Goal: Transaction & Acquisition: Purchase product/service

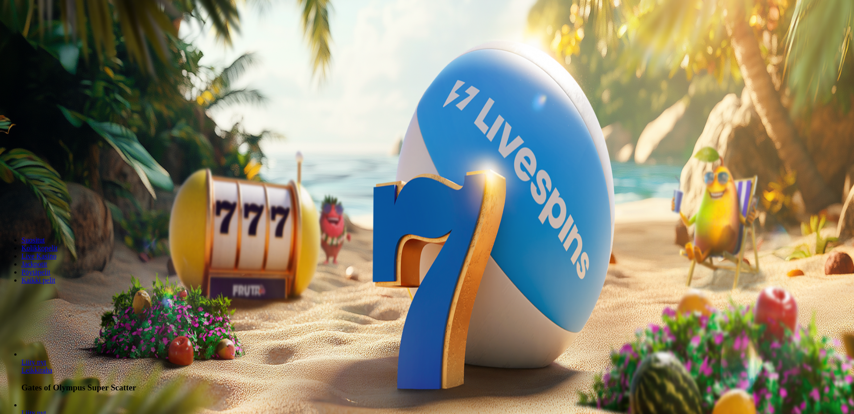
click at [74, 37] on button "Kirjaudu" at bounding box center [61, 32] width 29 height 9
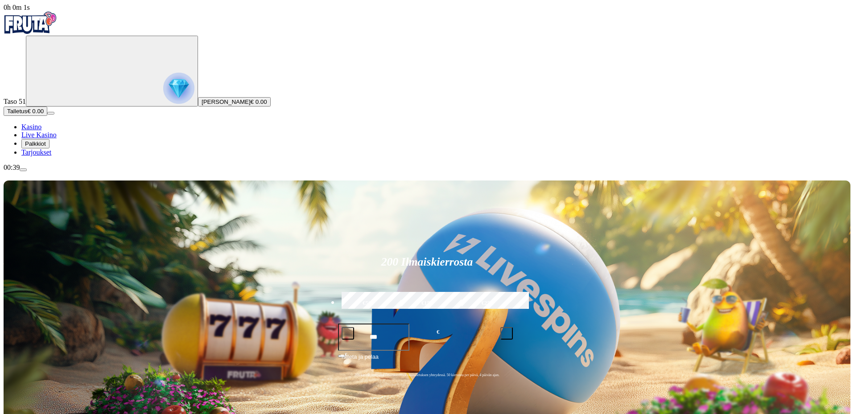
click at [27, 115] on span "Talletus" at bounding box center [17, 111] width 20 height 7
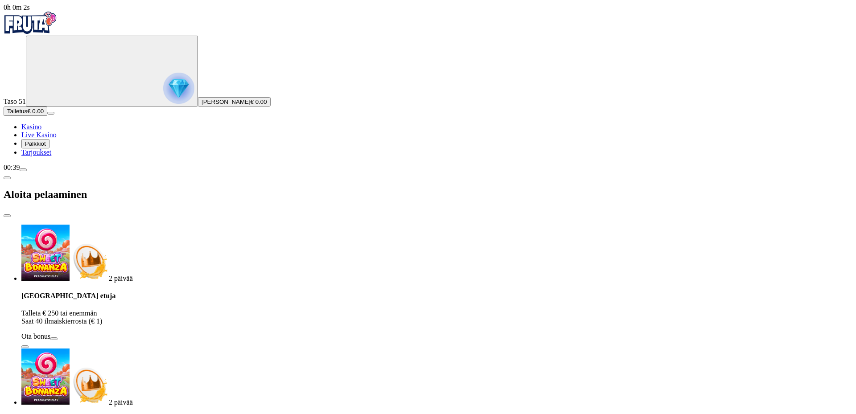
drag, startPoint x: 179, startPoint y: 88, endPoint x: 174, endPoint y: 76, distance: 12.8
click at [176, 309] on p "Talleta € 250 tai enemmän Saat 40 ilmaiskierrosta (€ 1)" at bounding box center [436, 317] width 831 height 16
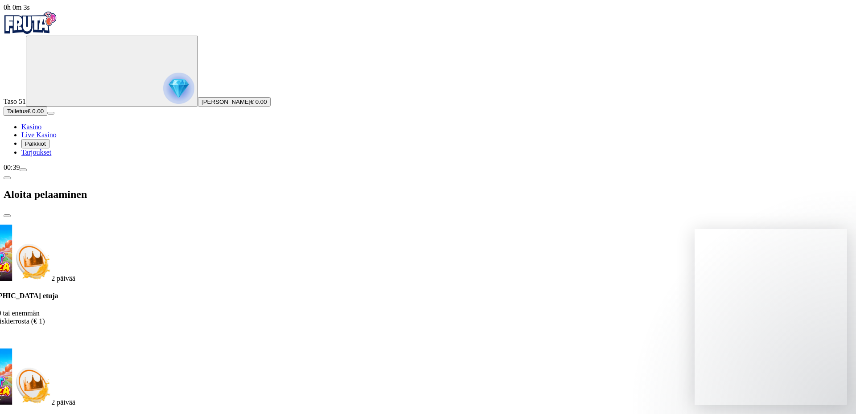
drag, startPoint x: 158, startPoint y: 100, endPoint x: 136, endPoint y: 103, distance: 22.0
click at [140, 292] on div "Talletuksella etuja Talleta € 250 tai enemmän Saat 40 ilmaiskierrosta (€ 1) Ota…" at bounding box center [379, 320] width 831 height 57
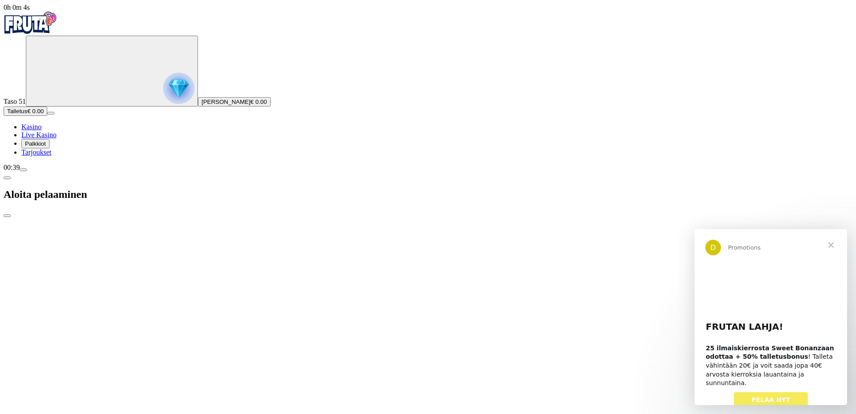
drag, startPoint x: 204, startPoint y: 93, endPoint x: 128, endPoint y: 102, distance: 76.8
drag, startPoint x: 259, startPoint y: 90, endPoint x: 62, endPoint y: 99, distance: 196.9
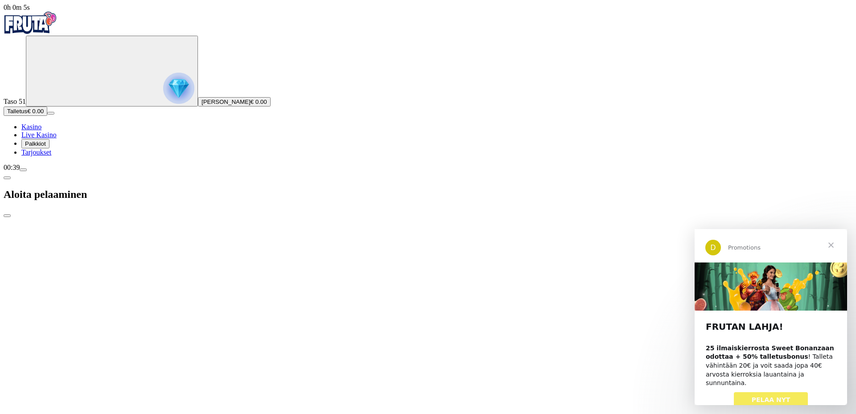
drag, startPoint x: 245, startPoint y: 84, endPoint x: 95, endPoint y: 99, distance: 151.0
drag, startPoint x: 153, startPoint y: 186, endPoint x: 71, endPoint y: 191, distance: 82.2
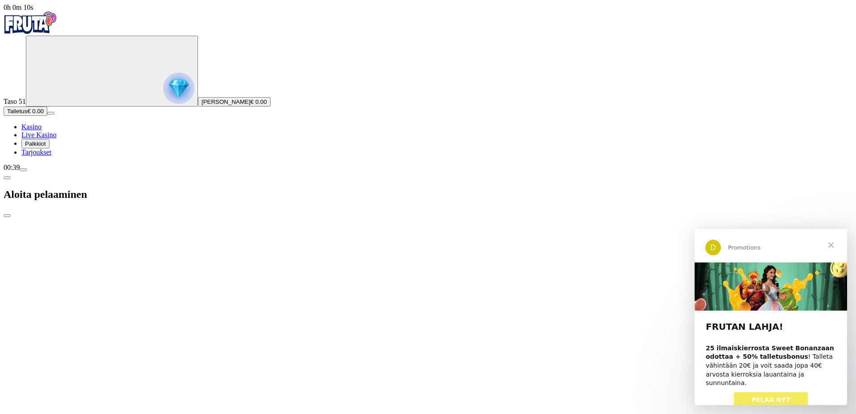
type input "**"
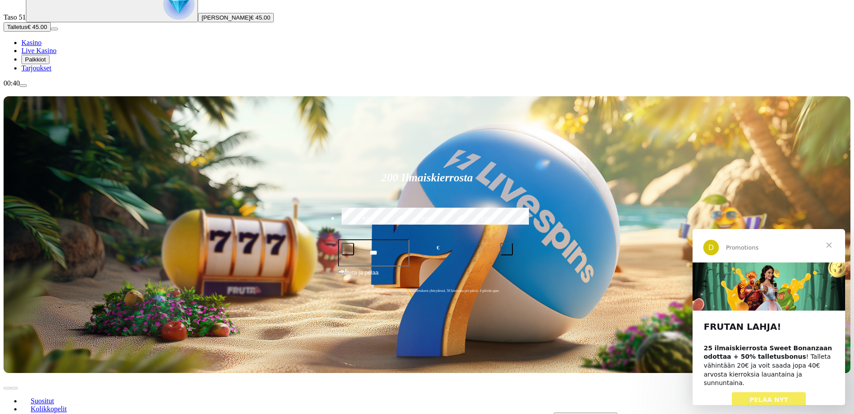
scroll to position [89, 0]
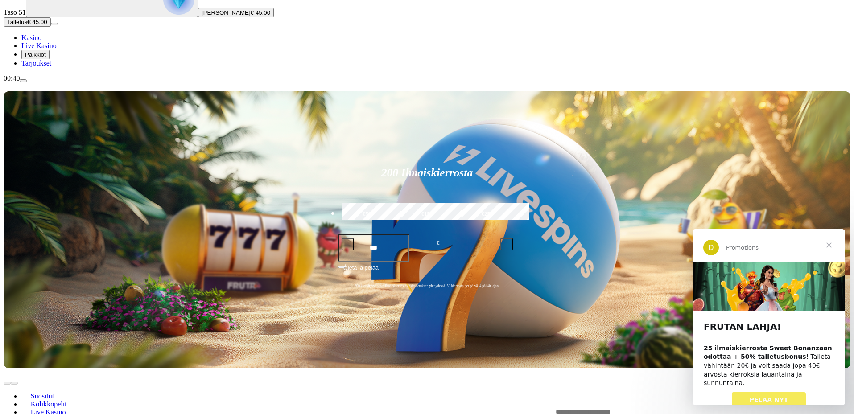
click at [617, 408] on input "Search" at bounding box center [585, 412] width 63 height 9
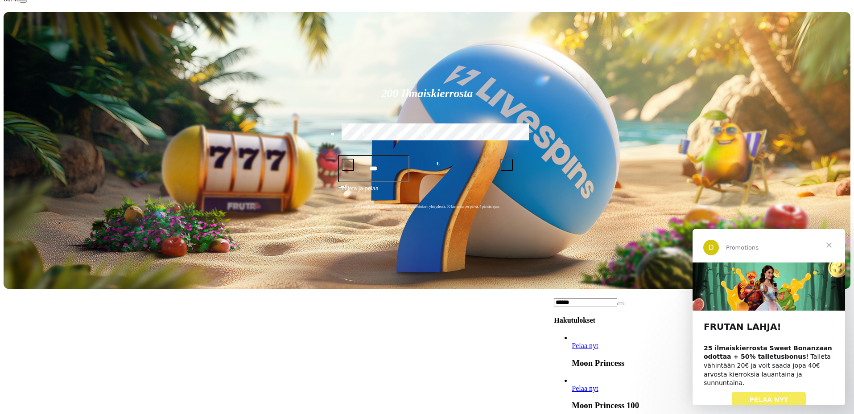
scroll to position [178, 0]
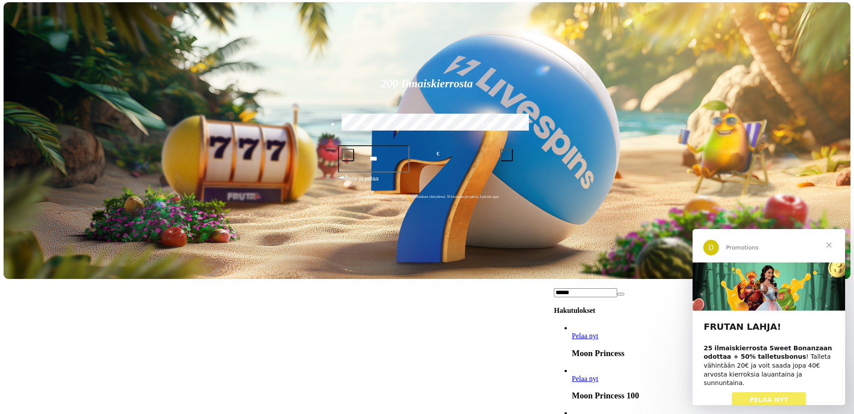
type input "******"
click at [598, 375] on link "Pelaa nyt" at bounding box center [585, 379] width 26 height 8
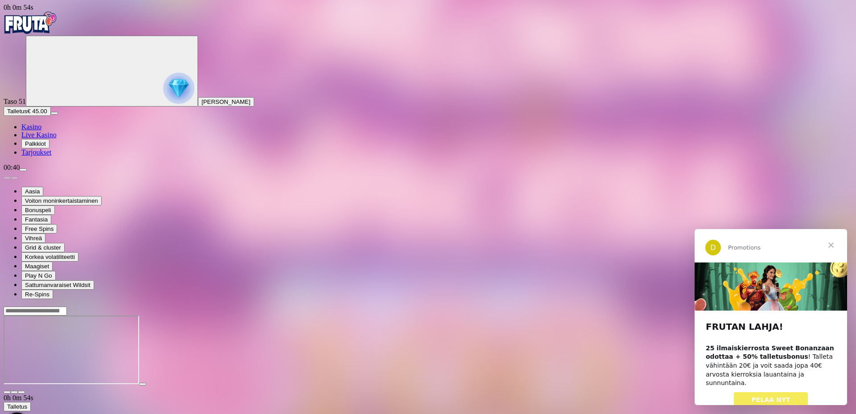
click at [835, 247] on span "Sulje" at bounding box center [831, 245] width 32 height 32
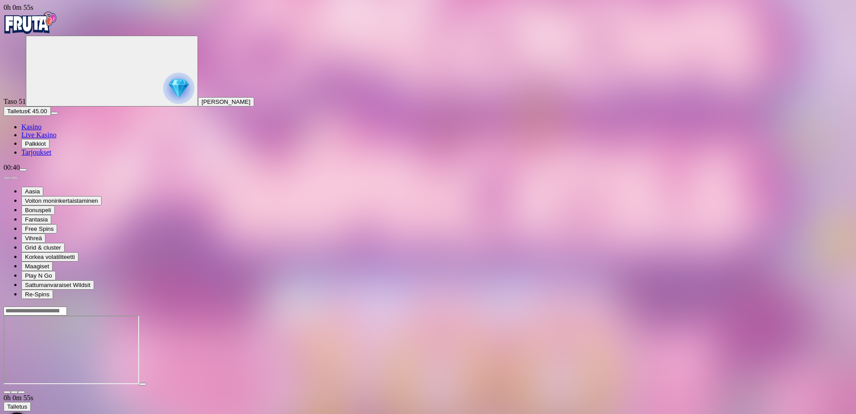
click at [45, 147] on span "Palkkiot" at bounding box center [35, 143] width 21 height 7
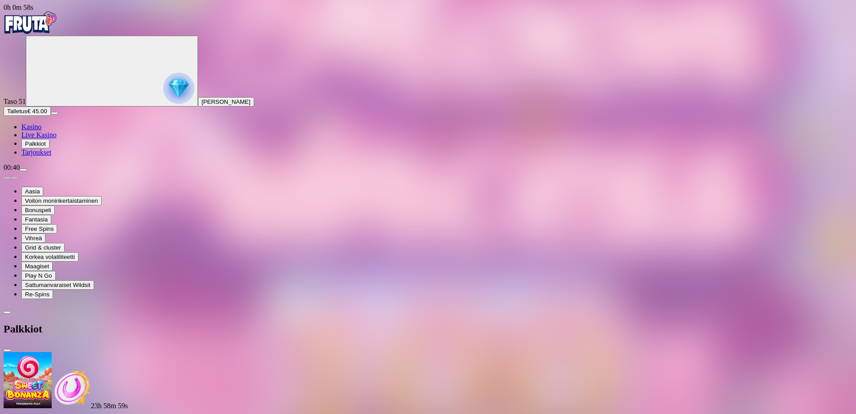
click at [7, 350] on span "close icon" at bounding box center [7, 350] width 0 height 0
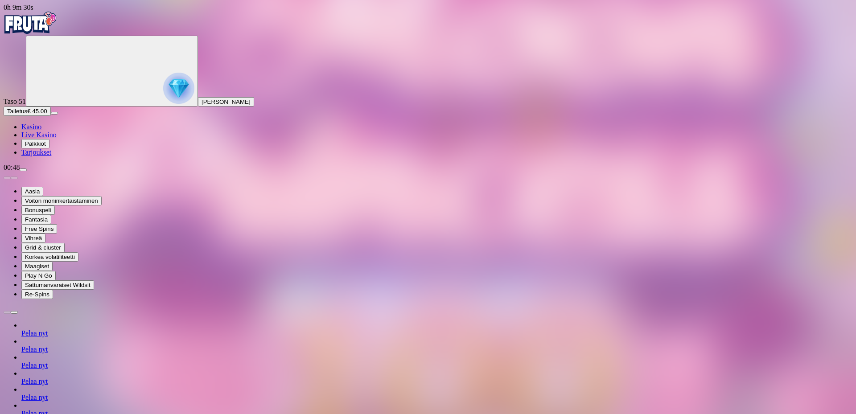
click at [41, 131] on span "Kasino" at bounding box center [31, 127] width 20 height 8
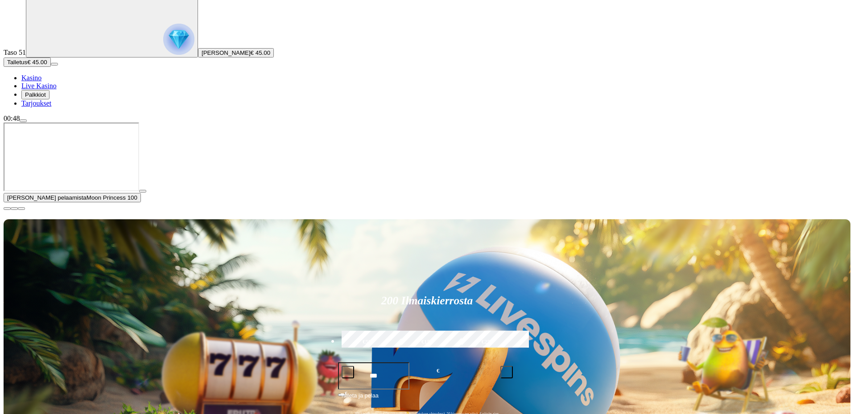
scroll to position [89, 0]
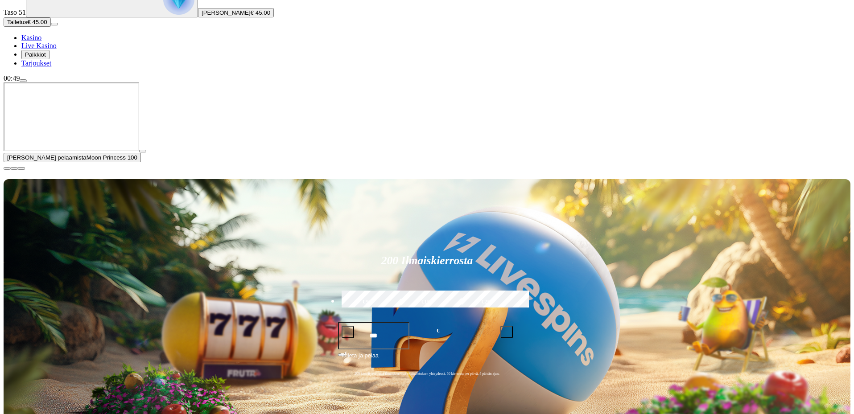
type input "*****"
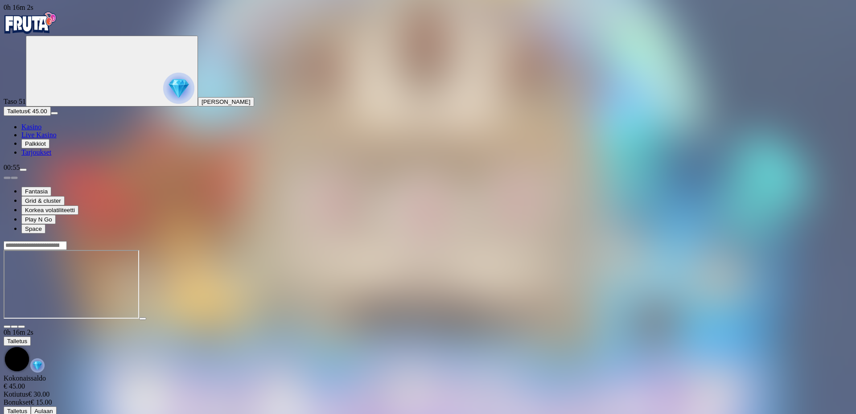
click at [46, 147] on span "Palkkiot" at bounding box center [35, 143] width 21 height 7
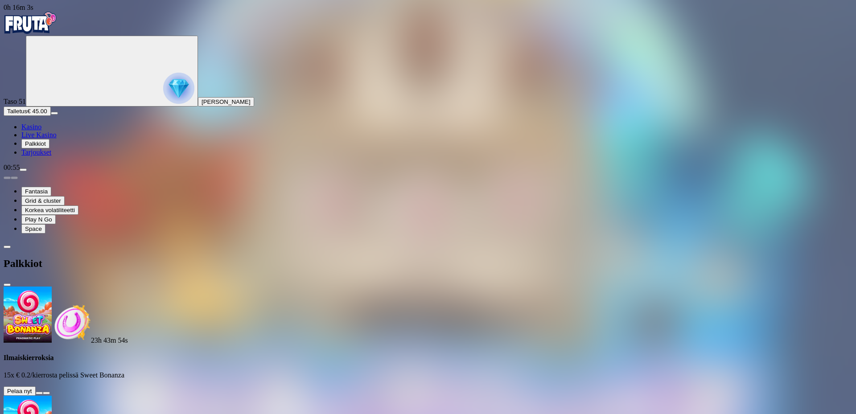
click at [43, 392] on button at bounding box center [39, 393] width 7 height 3
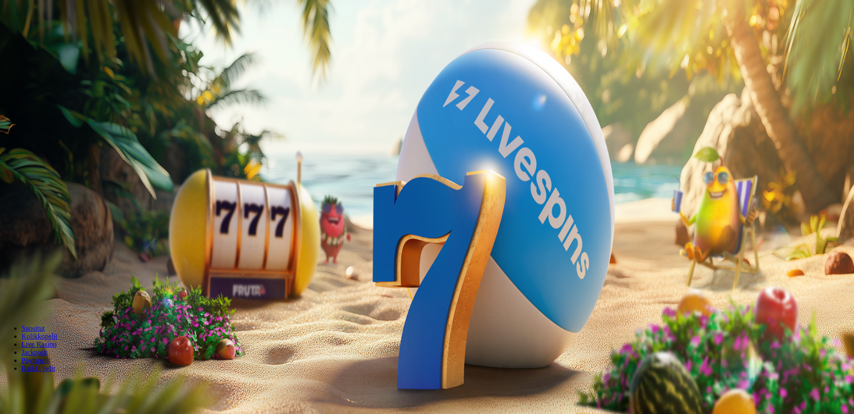
click at [47, 116] on button "Talletus € 0.13" at bounding box center [26, 111] width 44 height 9
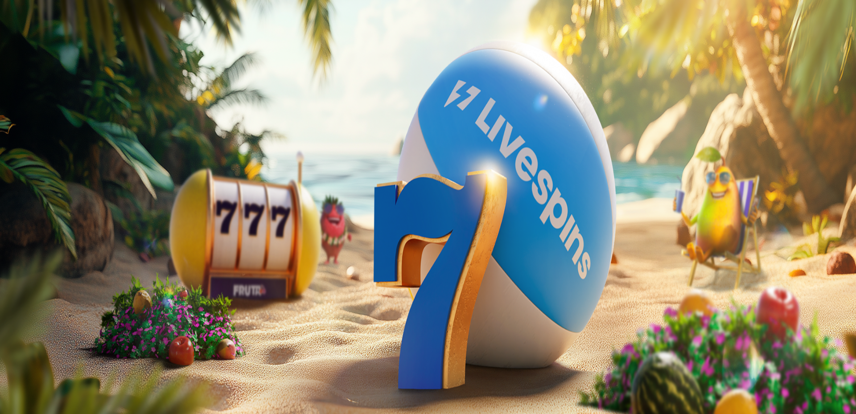
click at [109, 242] on img at bounding box center [89, 261] width 39 height 39
drag, startPoint x: 226, startPoint y: 114, endPoint x: 121, endPoint y: 111, distance: 104.8
drag, startPoint x: 258, startPoint y: 93, endPoint x: 58, endPoint y: 100, distance: 200.3
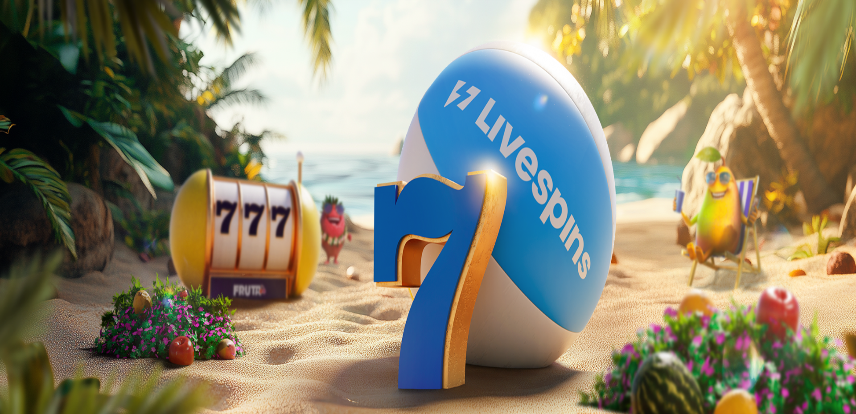
drag, startPoint x: 210, startPoint y: 97, endPoint x: 33, endPoint y: 104, distance: 177.2
drag, startPoint x: 161, startPoint y: 195, endPoint x: 29, endPoint y: 202, distance: 132.2
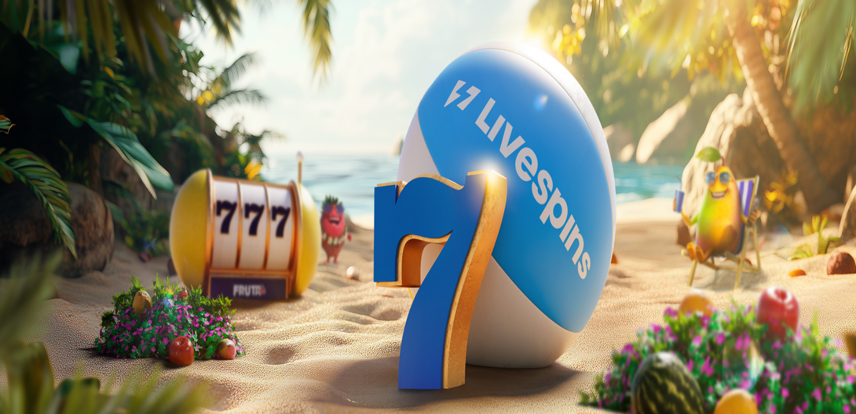
type input "**"
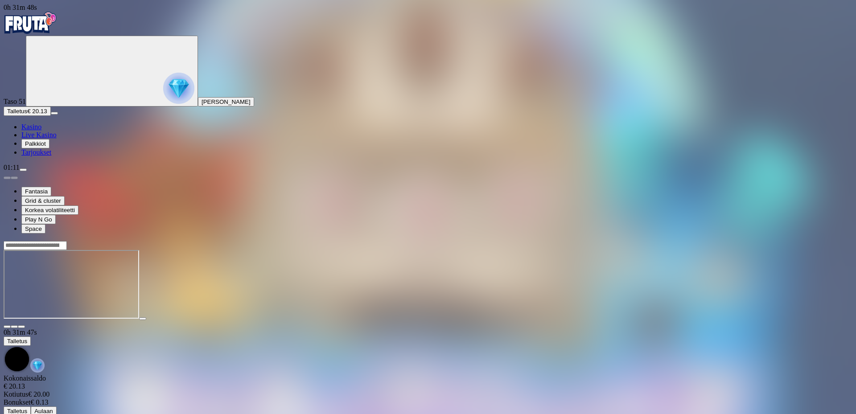
click at [21, 327] on span "fullscreen icon" at bounding box center [21, 327] width 0 height 0
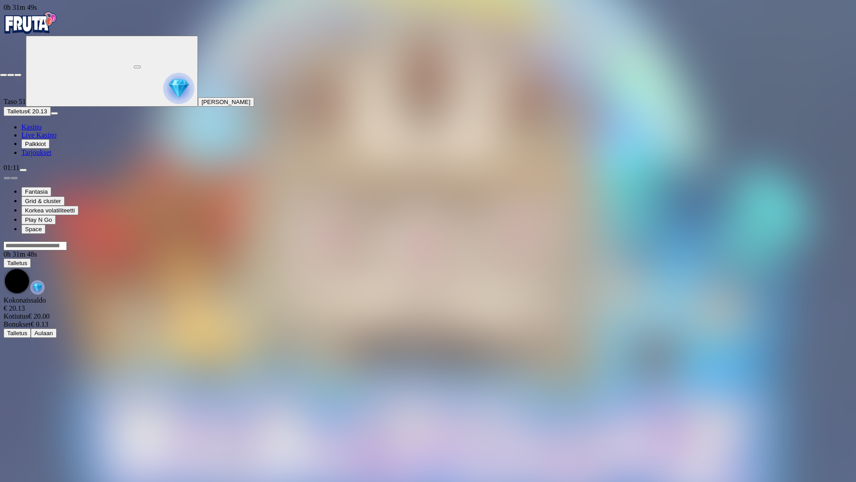
click at [18, 75] on span "fullscreen-exit icon" at bounding box center [18, 75] width 0 height 0
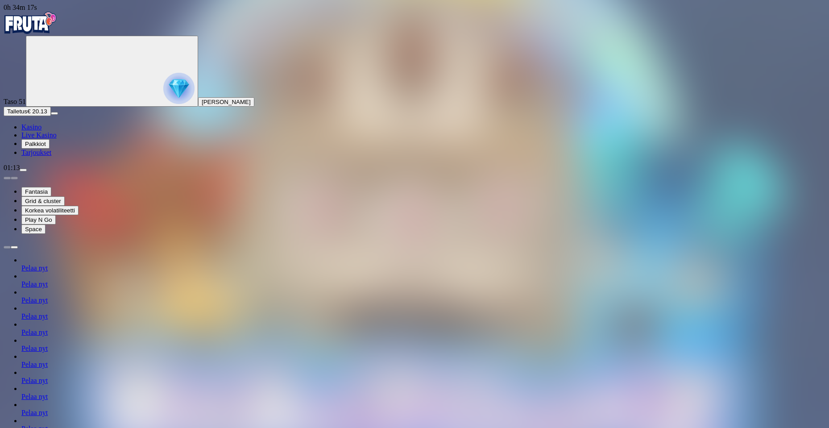
type input "*****"
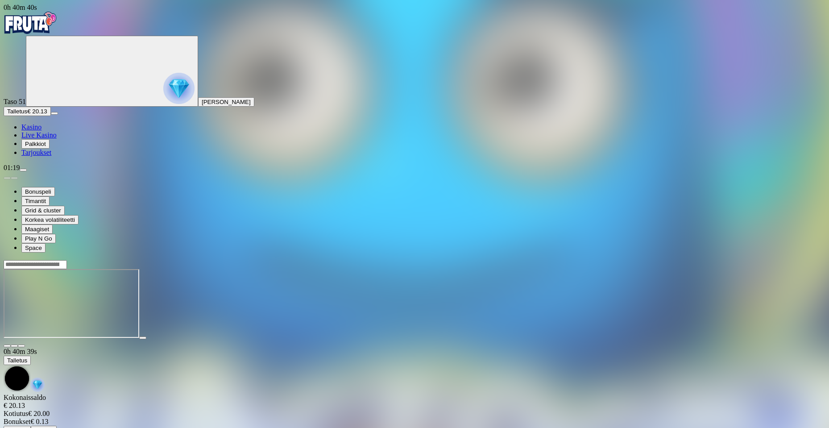
click at [41, 131] on span "Kasino" at bounding box center [31, 127] width 20 height 8
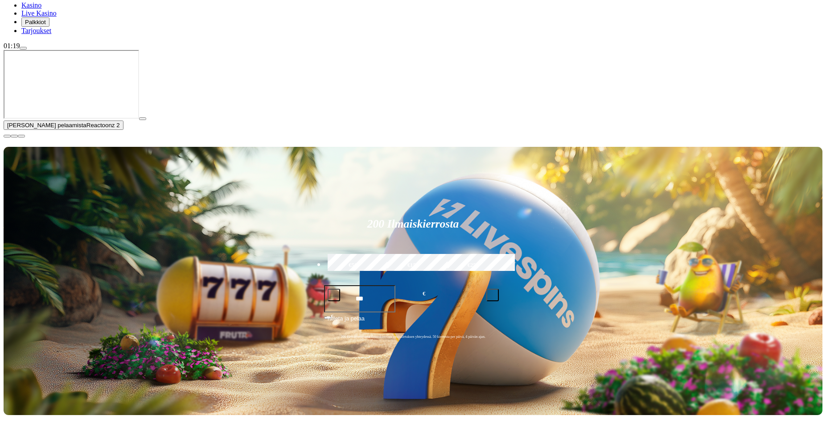
scroll to position [134, 0]
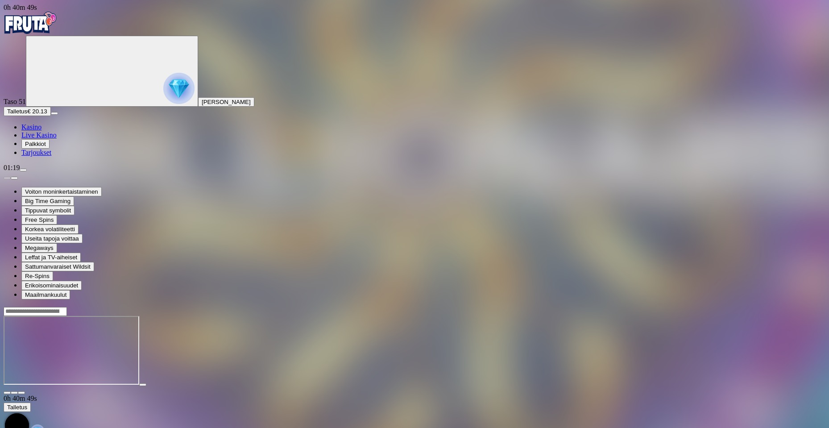
click at [46, 147] on span "Palkkiot" at bounding box center [35, 143] width 21 height 7
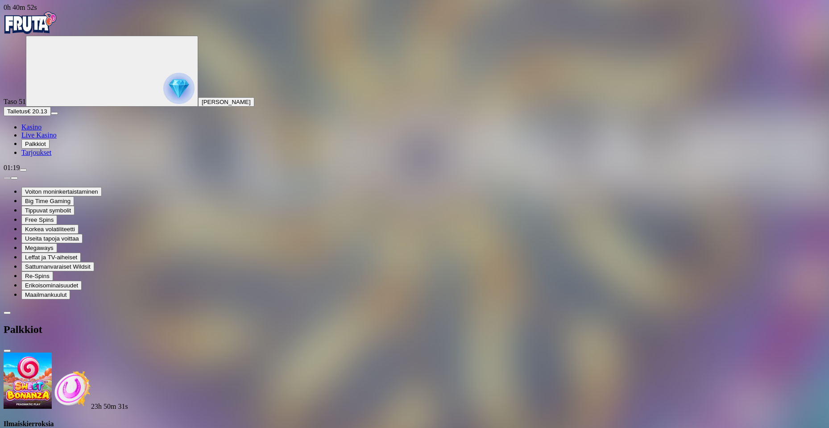
click at [7, 350] on span "close icon" at bounding box center [7, 350] width 0 height 0
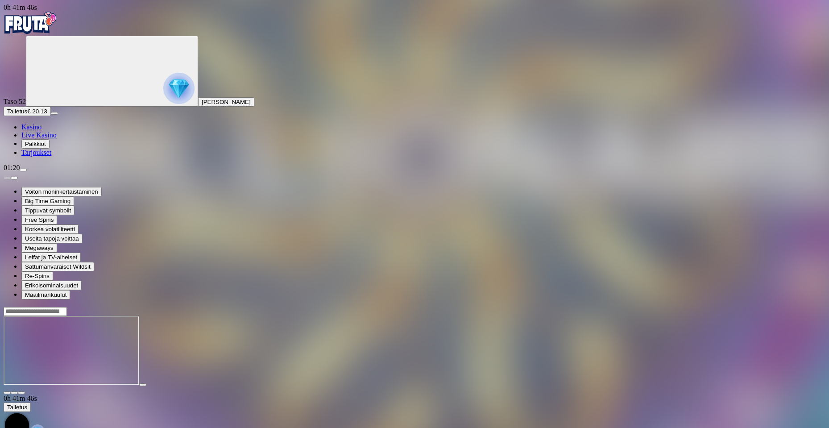
click at [23, 170] on span "menu icon" at bounding box center [23, 170] width 0 height 0
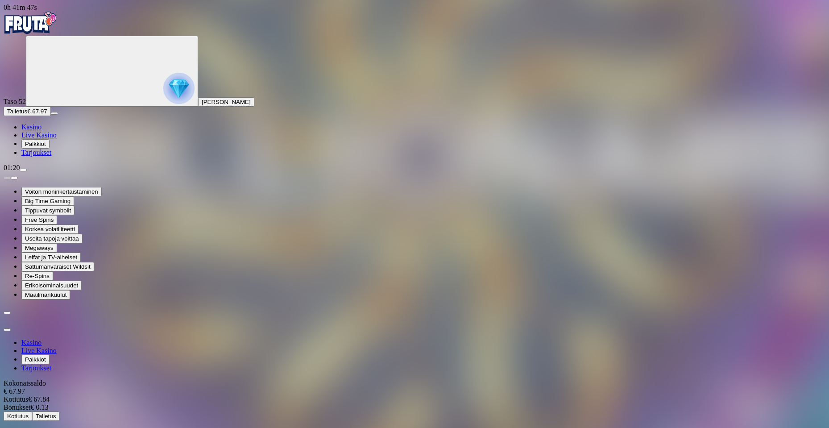
click at [29, 412] on span "Kotiutus" at bounding box center [17, 415] width 21 height 7
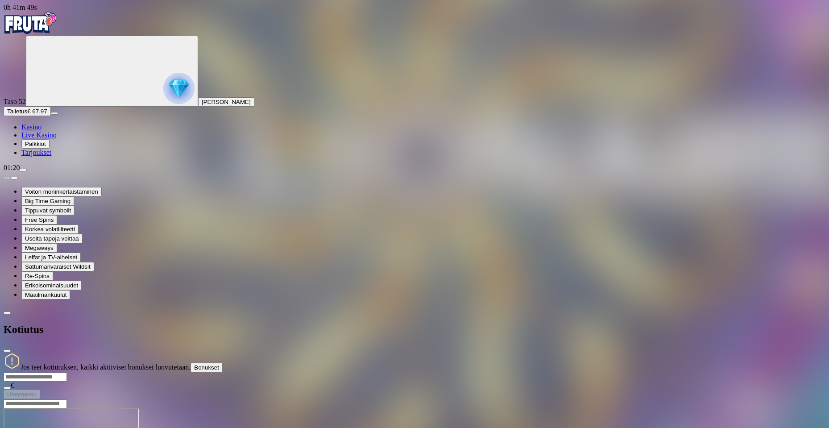
click at [67, 372] on input "number" at bounding box center [35, 376] width 63 height 9
type input "**"
click at [228, 352] on div "Jos teet kotiutuksen, kaikki aktiiviset bonukset luovutetaan. Bonukset ** € Ulo…" at bounding box center [414, 375] width 821 height 46
click at [40, 389] on button "Ulosmaksu" at bounding box center [22, 393] width 37 height 9
click at [7, 350] on span "close icon" at bounding box center [7, 350] width 0 height 0
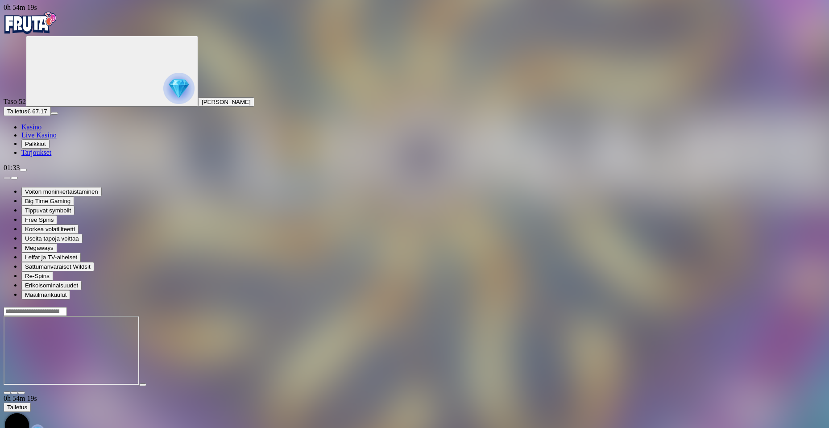
click at [67, 307] on input "Search" at bounding box center [35, 311] width 63 height 9
type input "*****"
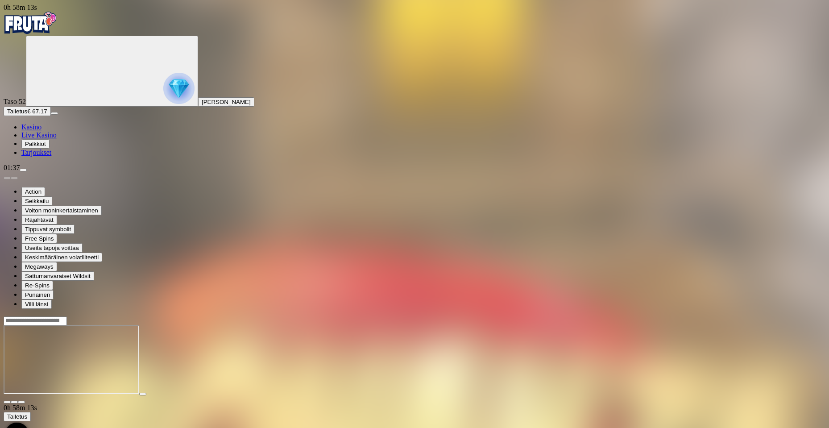
click at [49, 148] on button "Palkkiot" at bounding box center [35, 143] width 28 height 9
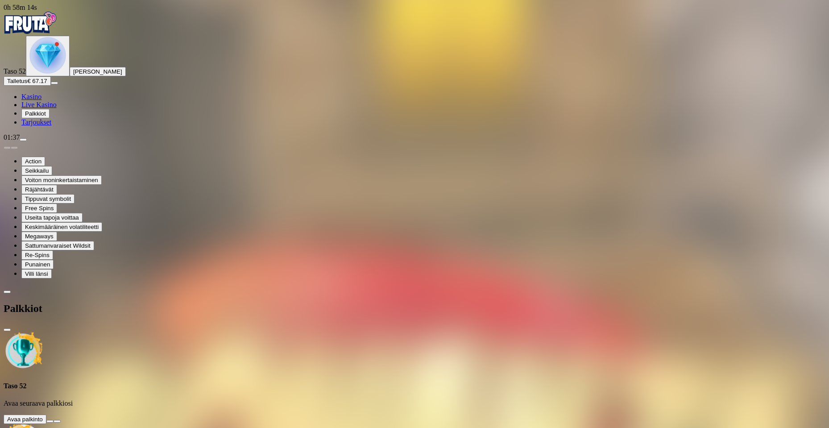
click at [54, 414] on button at bounding box center [49, 421] width 7 height 3
